Goal: Find specific page/section: Find specific page/section

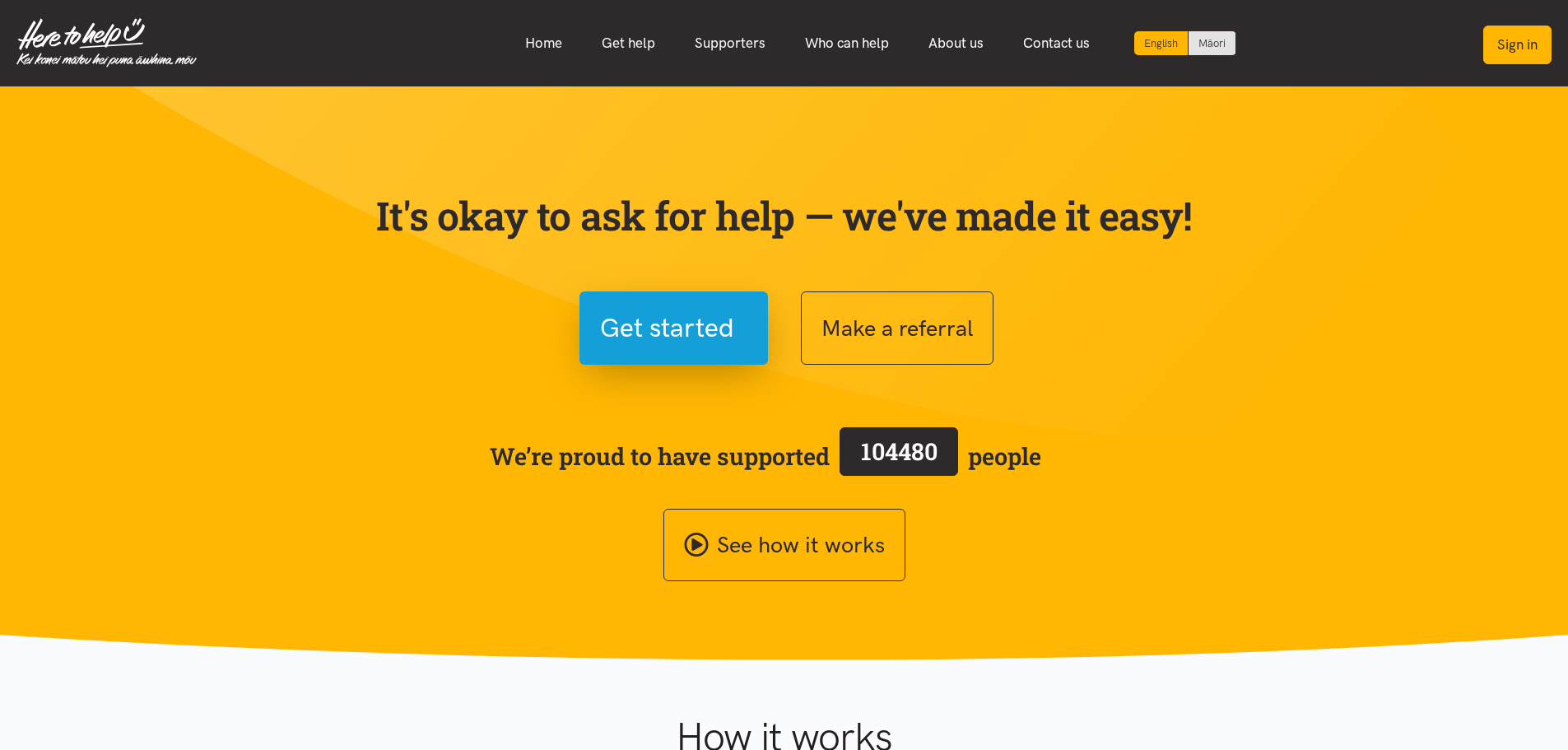
click at [1495, 47] on button "Sign in" at bounding box center [1517, 45] width 68 height 39
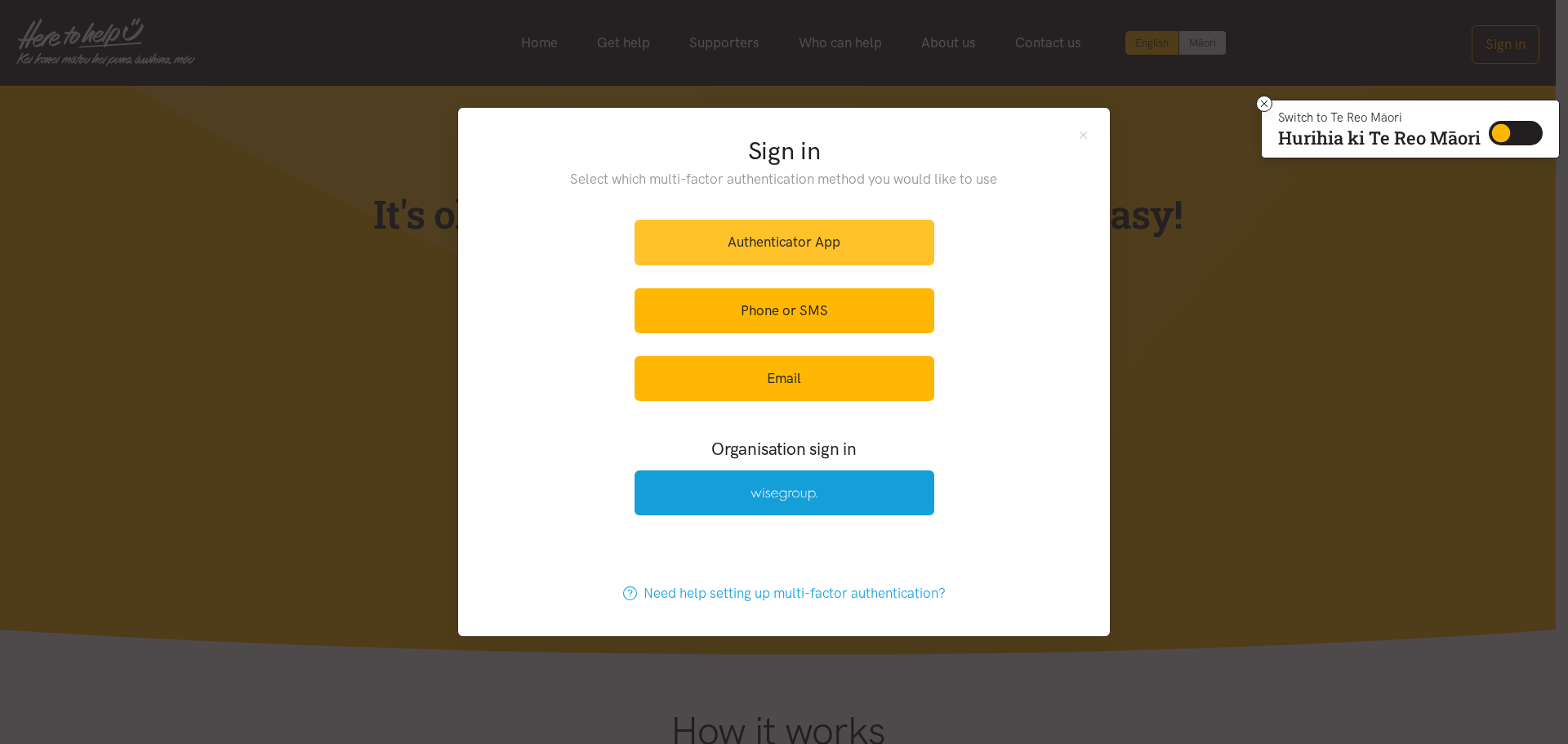
click at [786, 244] on link "Authenticator App" at bounding box center [784, 242] width 300 height 45
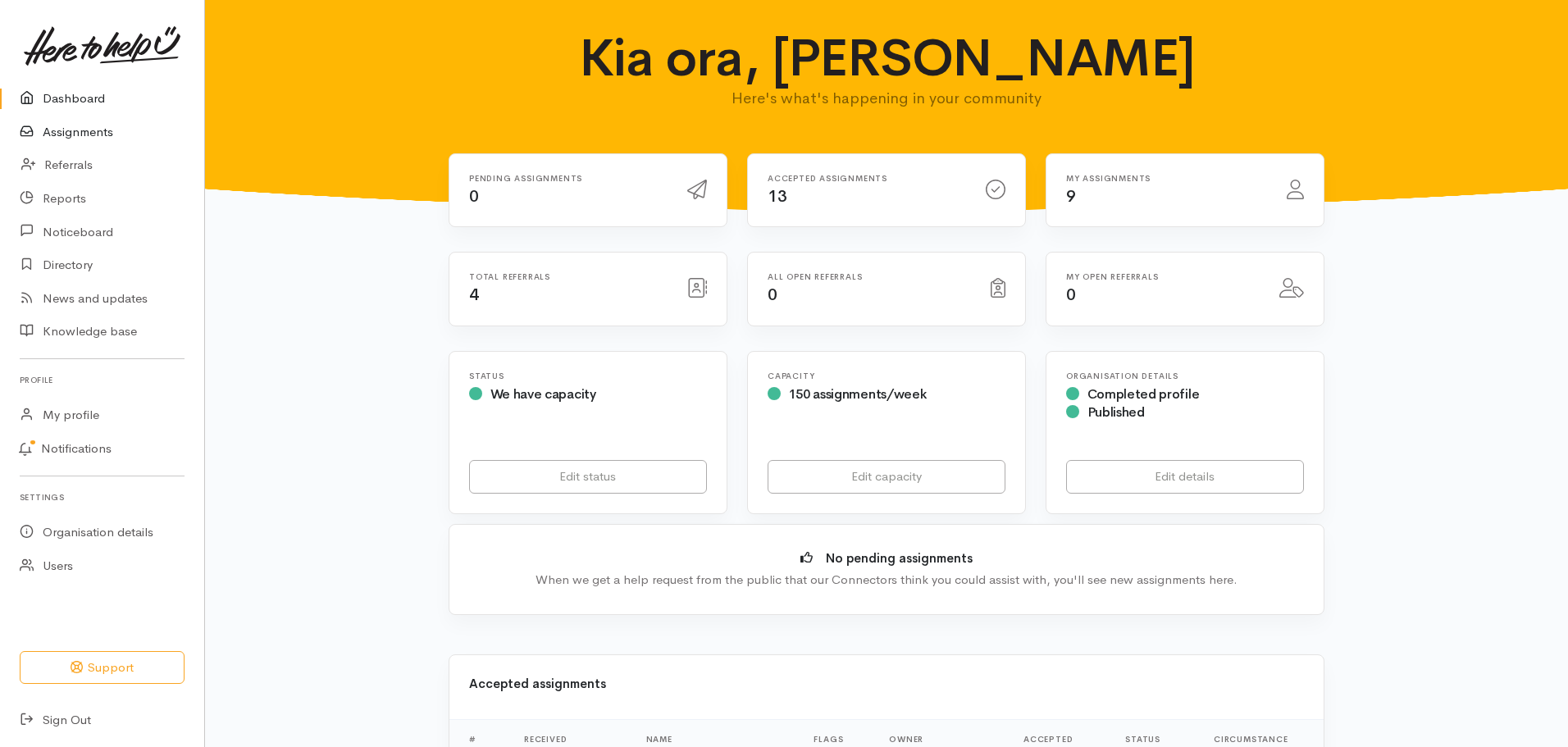
click at [77, 131] on link "Assignments" at bounding box center [102, 132] width 204 height 33
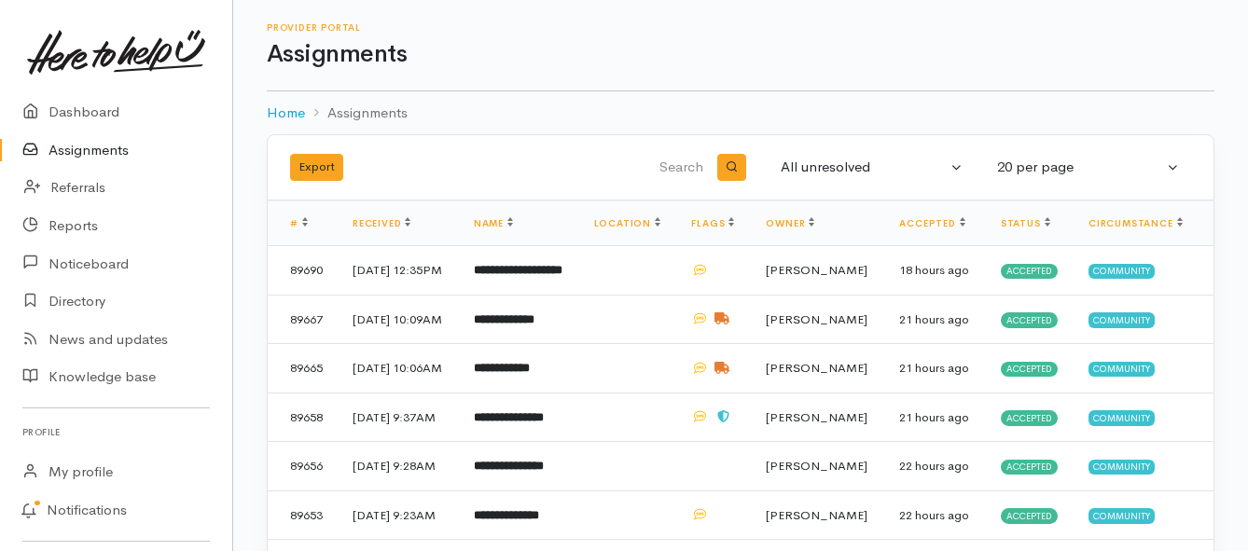
click at [99, 148] on link "Assignments" at bounding box center [116, 150] width 232 height 38
